Goal: Obtain resource: Download file/media

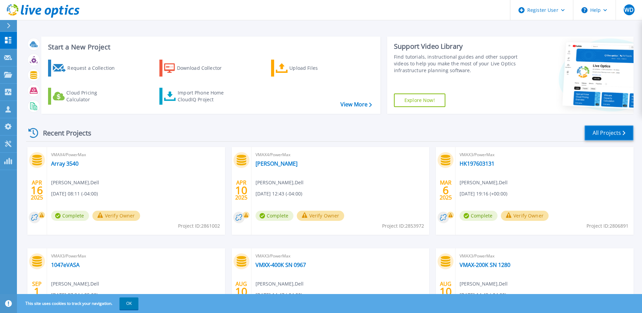
click at [603, 133] on link "All Projects" at bounding box center [608, 132] width 49 height 15
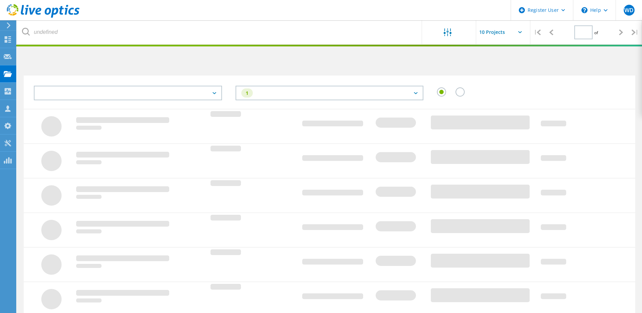
type input "1"
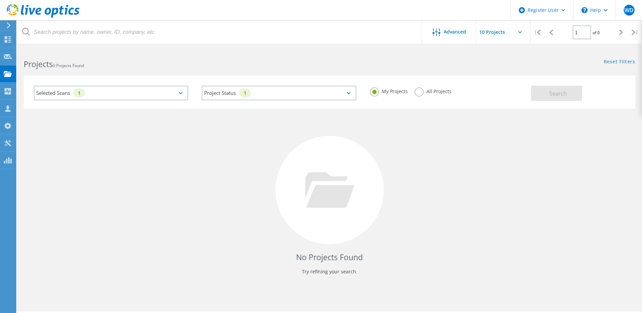
click at [416, 89] on label "All Projects" at bounding box center [432, 90] width 37 height 6
click at [0, 0] on input "All Projects" at bounding box center [0, 0] width 0 height 0
click at [184, 93] on div "Selected Scans 1" at bounding box center [111, 93] width 154 height 15
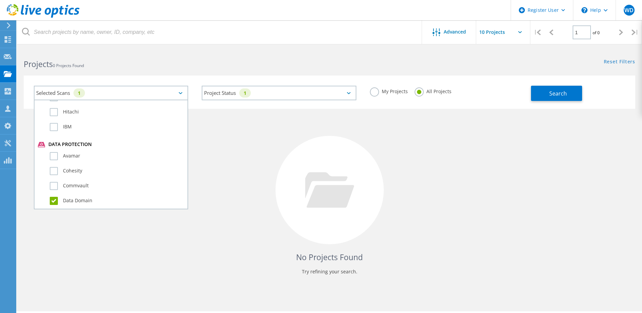
scroll to position [372, 0]
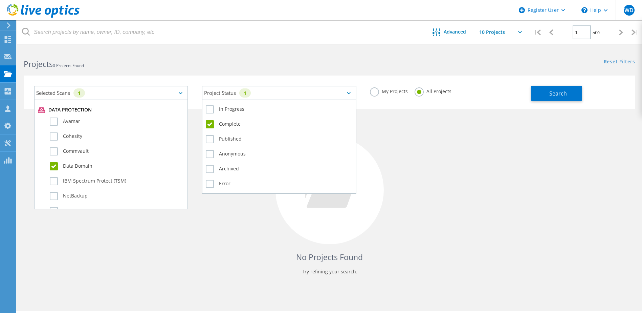
click at [351, 92] on div "Project Status 1" at bounding box center [279, 93] width 154 height 15
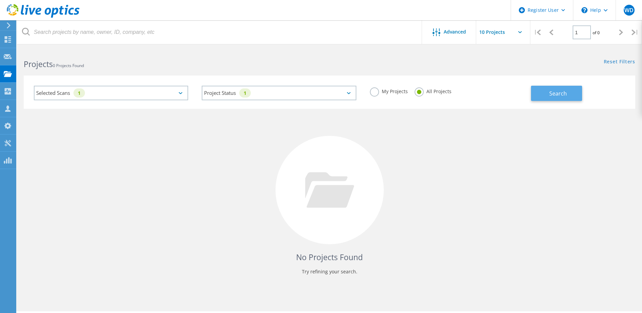
click at [551, 88] on button "Search" at bounding box center [556, 93] width 51 height 15
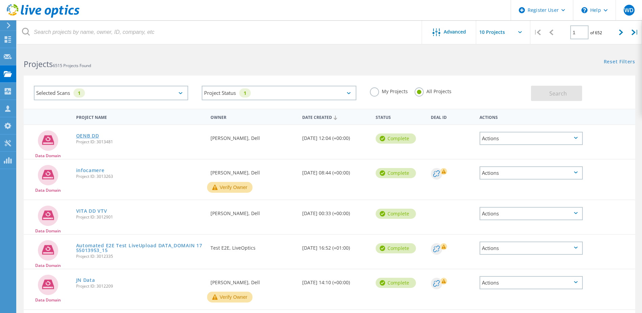
click at [85, 137] on link "OENB DD" at bounding box center [87, 135] width 23 height 5
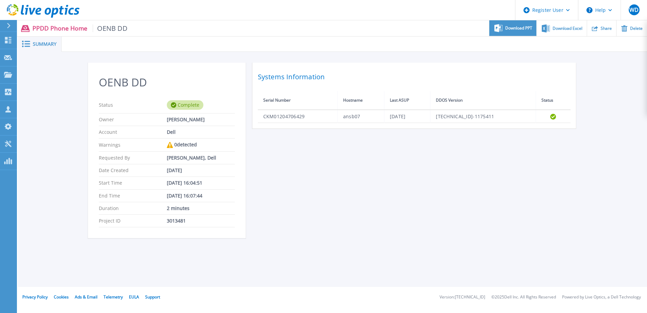
click at [519, 28] on span "Download PPT" at bounding box center [518, 28] width 27 height 4
